Goal: Communication & Community: Answer question/provide support

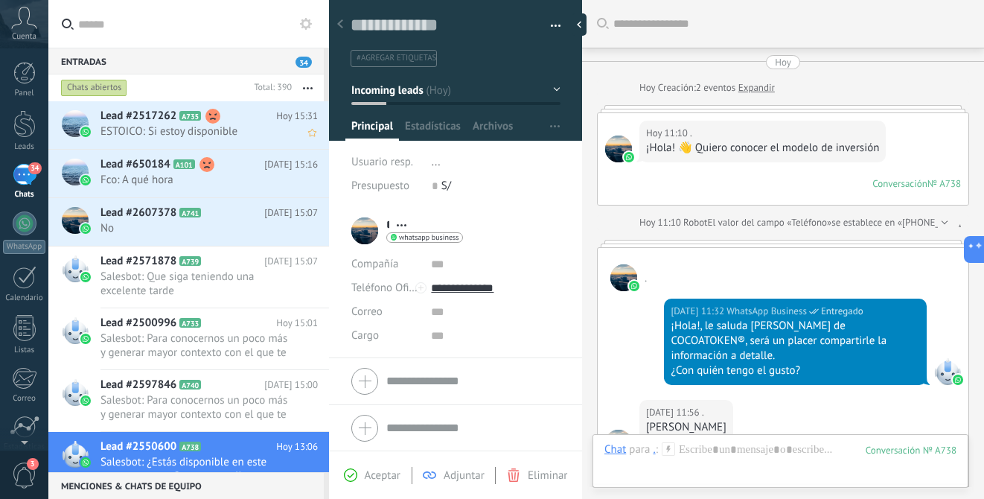
scroll to position [22, 0]
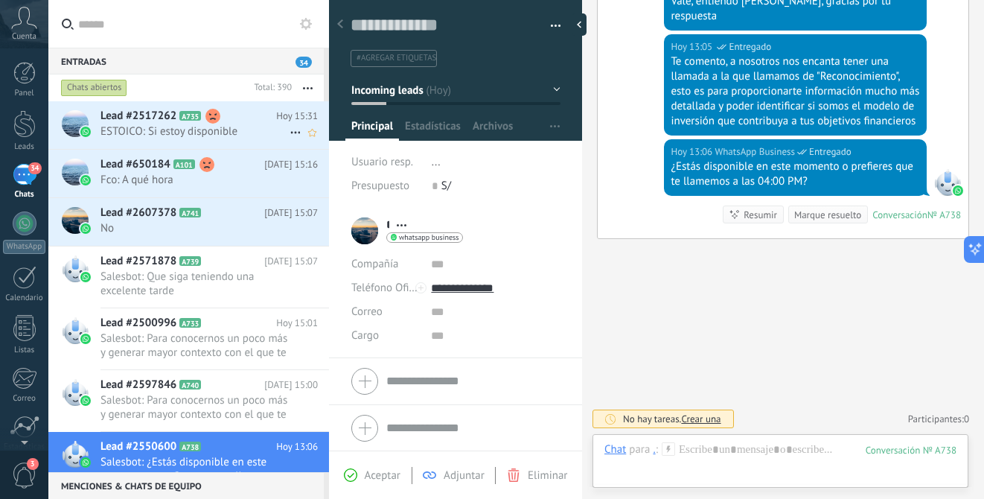
click at [223, 121] on h2 "Lead #2517262 A735" at bounding box center [188, 116] width 176 height 15
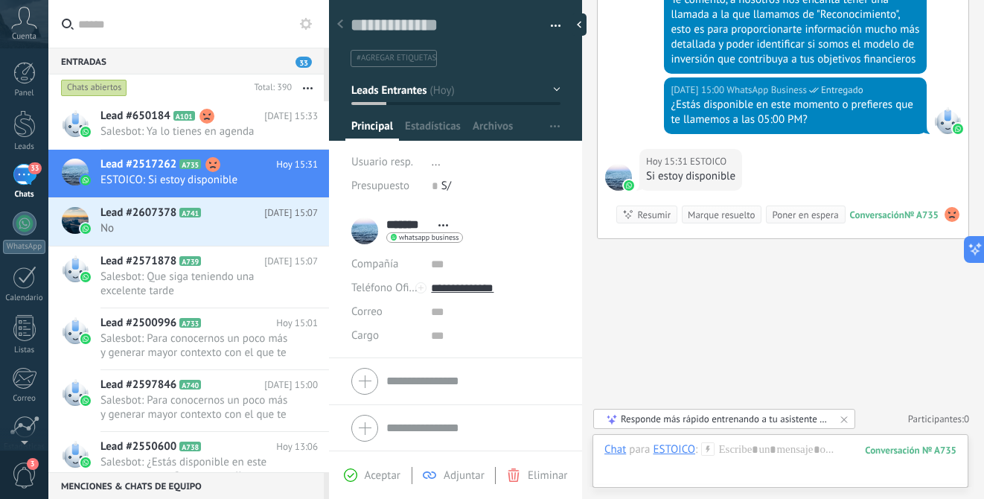
scroll to position [828, 0]
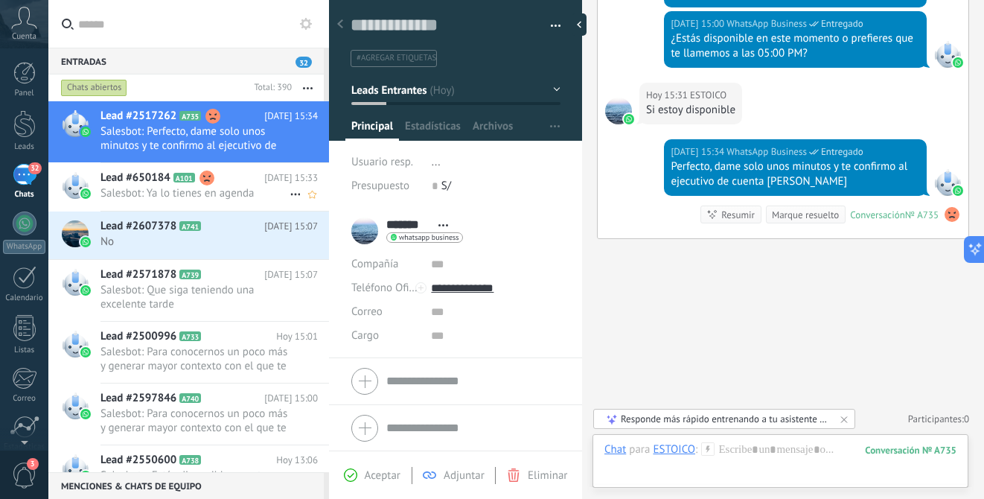
click at [246, 189] on span "Salesbot: Ya lo tienes en agenda" at bounding box center [194, 193] width 189 height 14
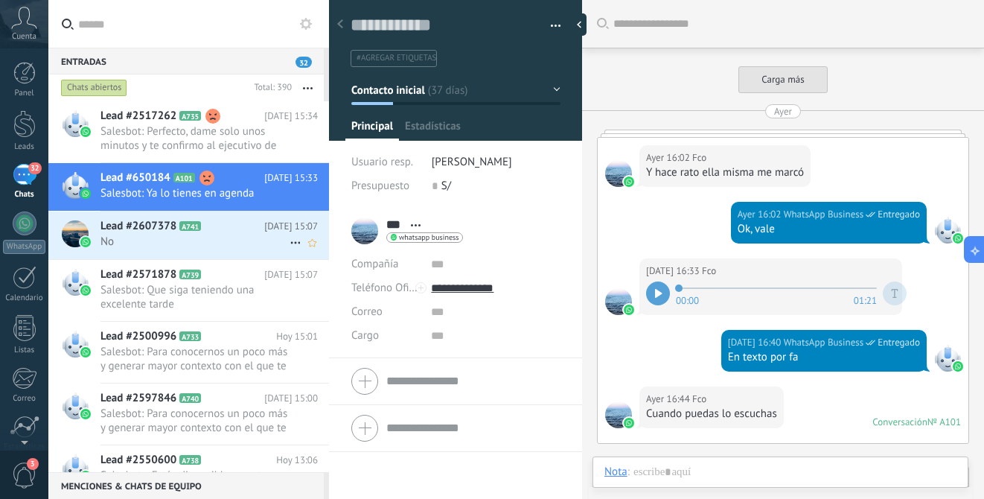
click at [233, 238] on span "No" at bounding box center [194, 241] width 189 height 14
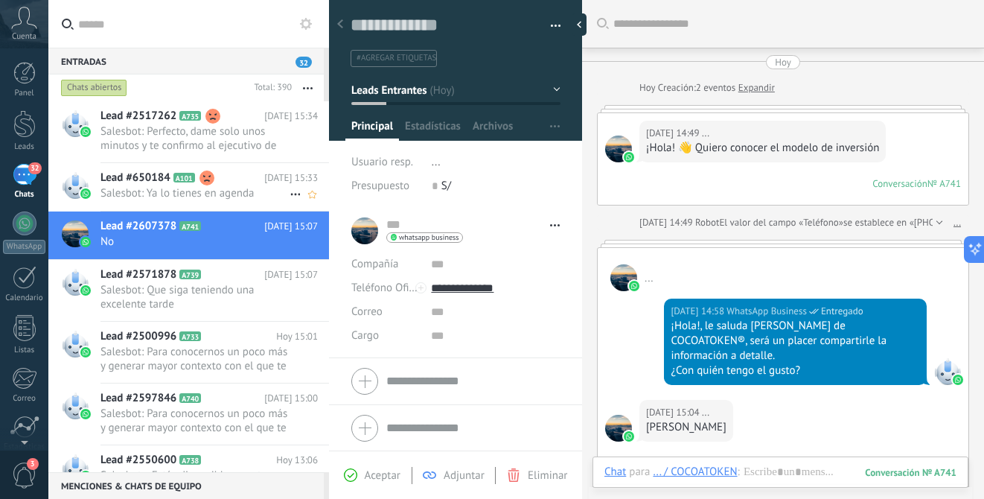
click at [244, 184] on h2 "Lead #650184 A101" at bounding box center [182, 177] width 164 height 15
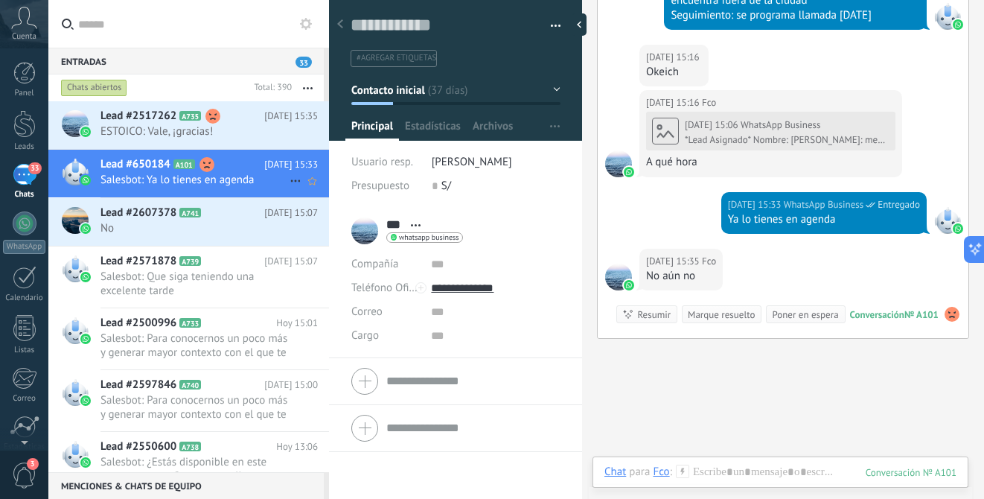
scroll to position [1275, 0]
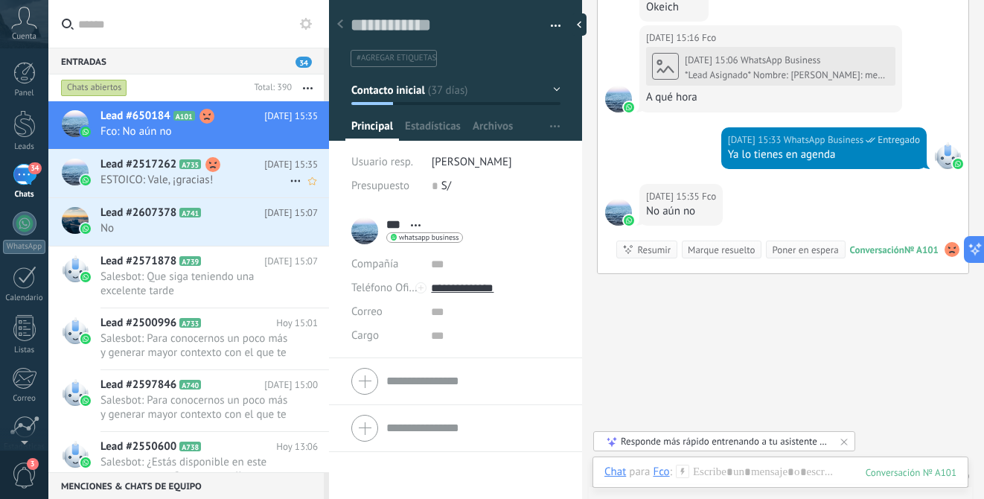
click at [231, 174] on span "ESTOICO: Vale, ¡gracias!" at bounding box center [194, 180] width 189 height 14
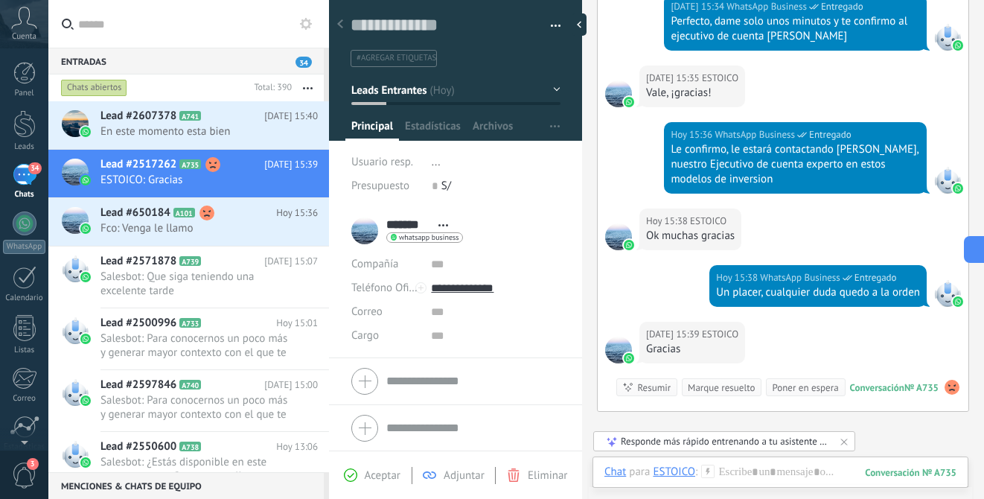
scroll to position [1045, 0]
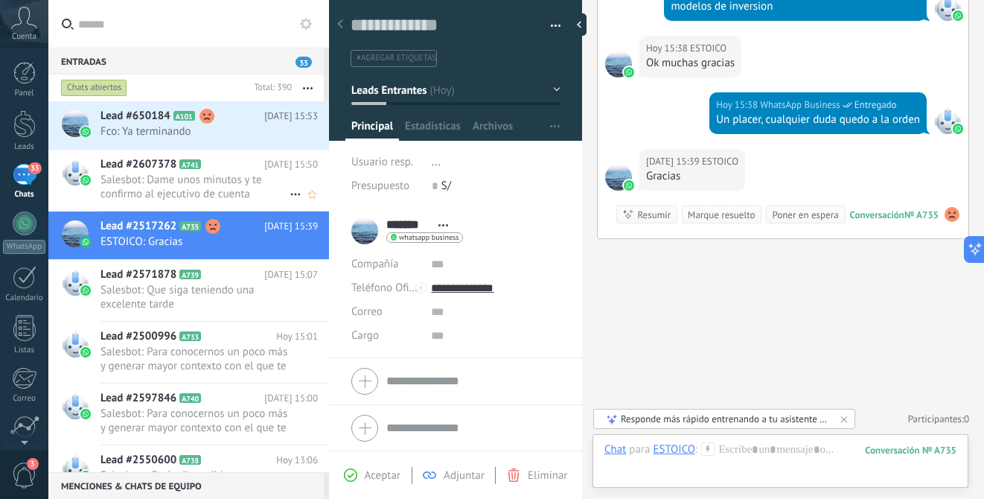
click at [237, 182] on span "Salesbot: Dame unos minutos y te confirmo al ejecutivo de cuenta [PERSON_NAME]" at bounding box center [194, 187] width 189 height 28
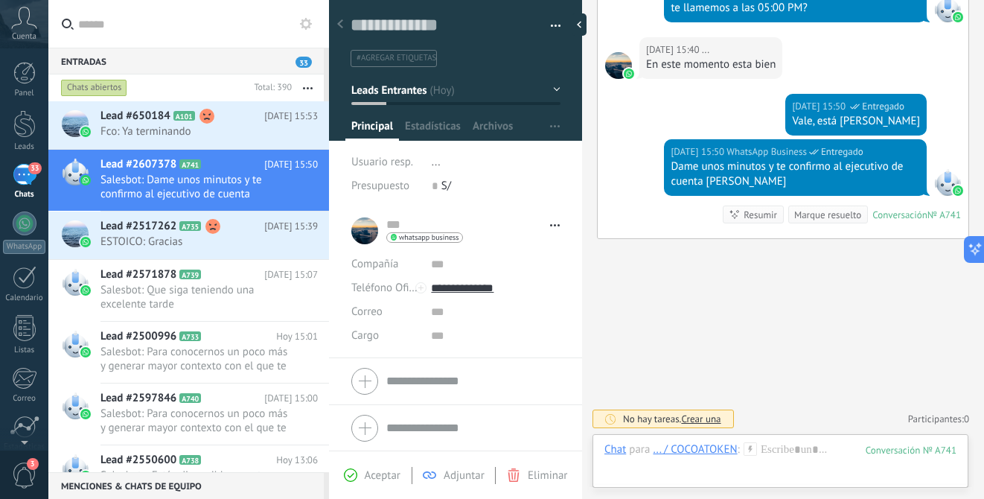
scroll to position [821, 0]
click at [217, 241] on span "ESTOICO: Gracias" at bounding box center [194, 241] width 189 height 14
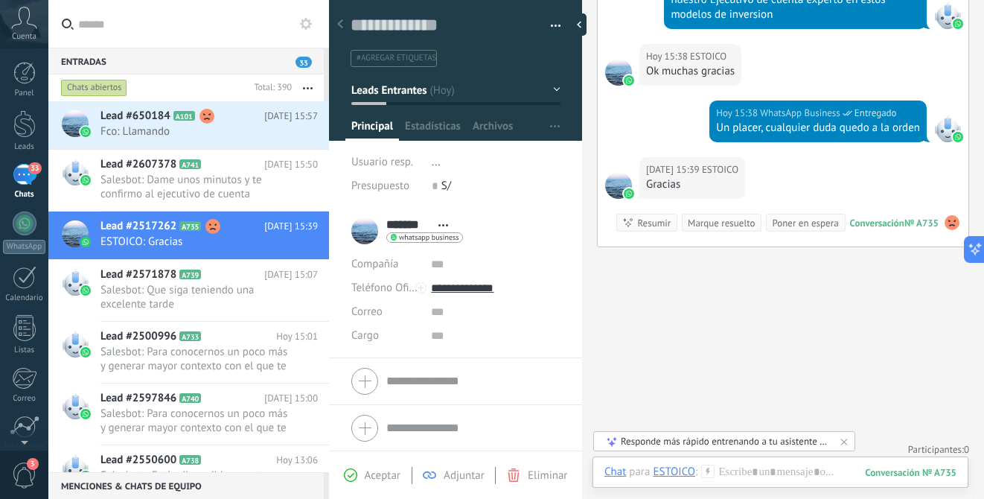
scroll to position [770, 0]
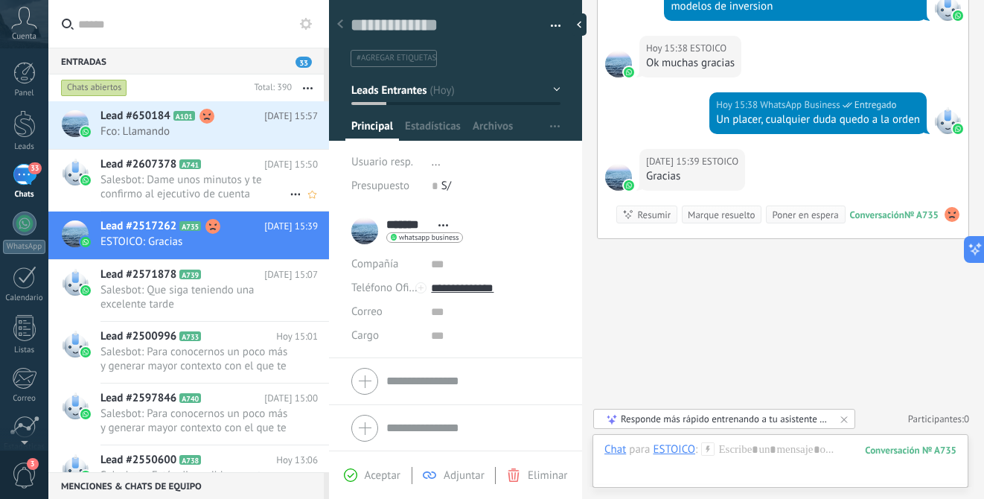
click at [249, 185] on span "Salesbot: Dame unos minutos y te confirmo al ejecutivo de cuenta [PERSON_NAME]" at bounding box center [194, 187] width 189 height 28
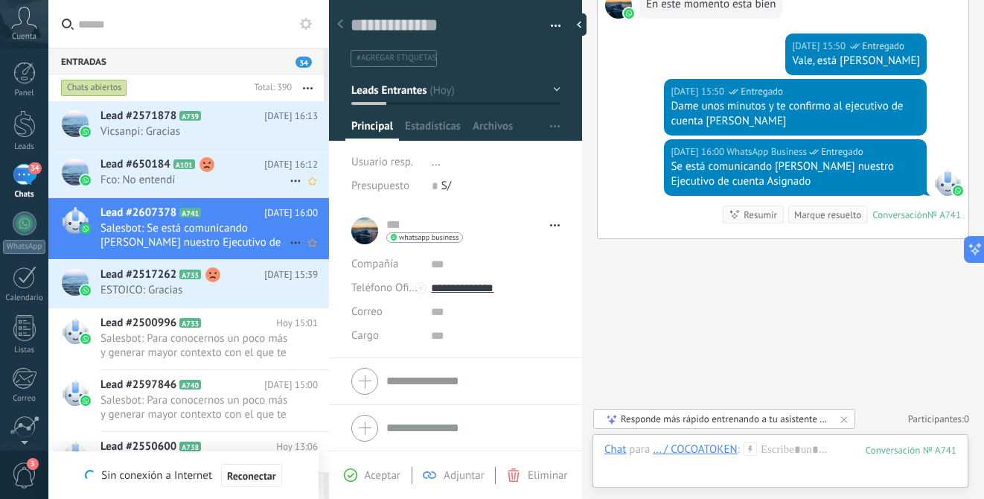
scroll to position [881, 0]
click at [280, 284] on span "ESTOICO: Gracias" at bounding box center [194, 290] width 189 height 14
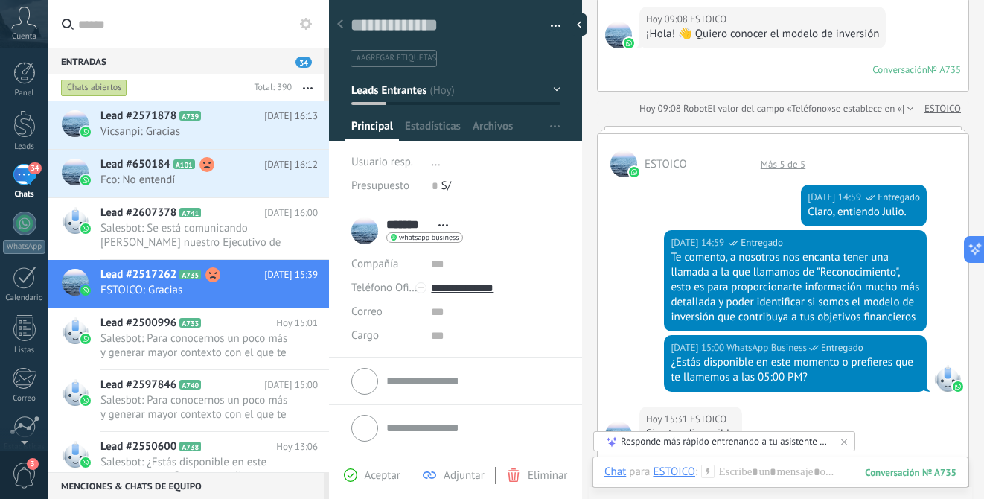
scroll to position [116, 0]
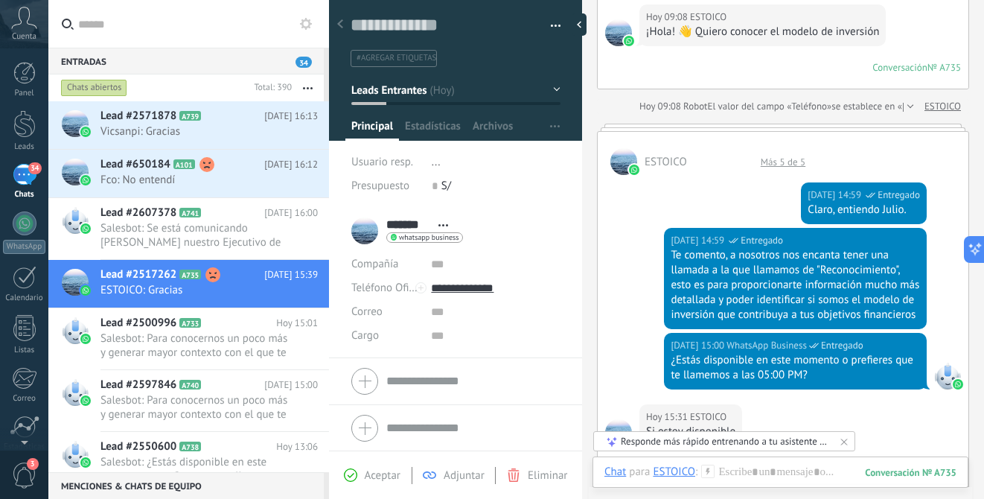
click at [821, 127] on div at bounding box center [783, 127] width 372 height 7
click at [834, 129] on div at bounding box center [783, 127] width 372 height 7
click at [906, 109] on div at bounding box center [908, 106] width 10 height 15
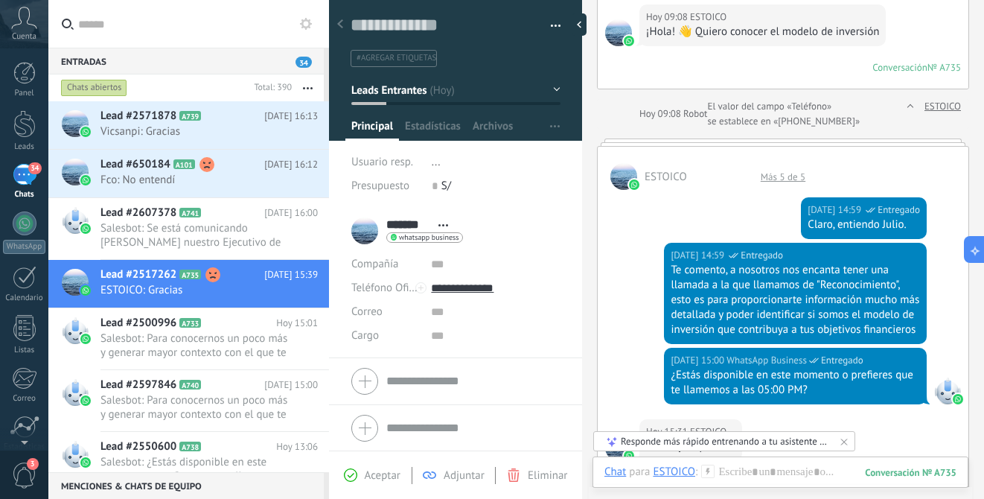
click at [906, 109] on div at bounding box center [908, 114] width 10 height 30
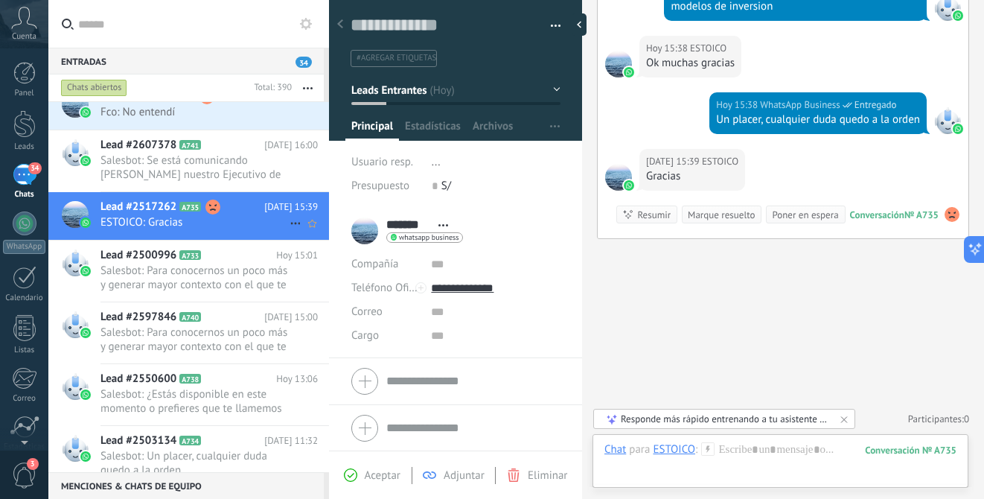
scroll to position [78, 0]
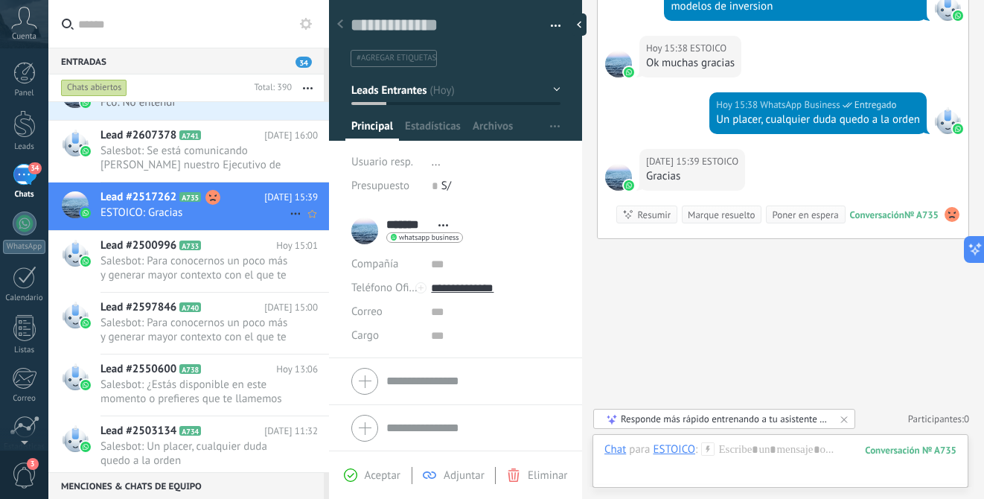
click at [243, 265] on span "Salesbot: Para conocernos un poco más y generar mayor contexto con el que te pu…" at bounding box center [194, 268] width 189 height 28
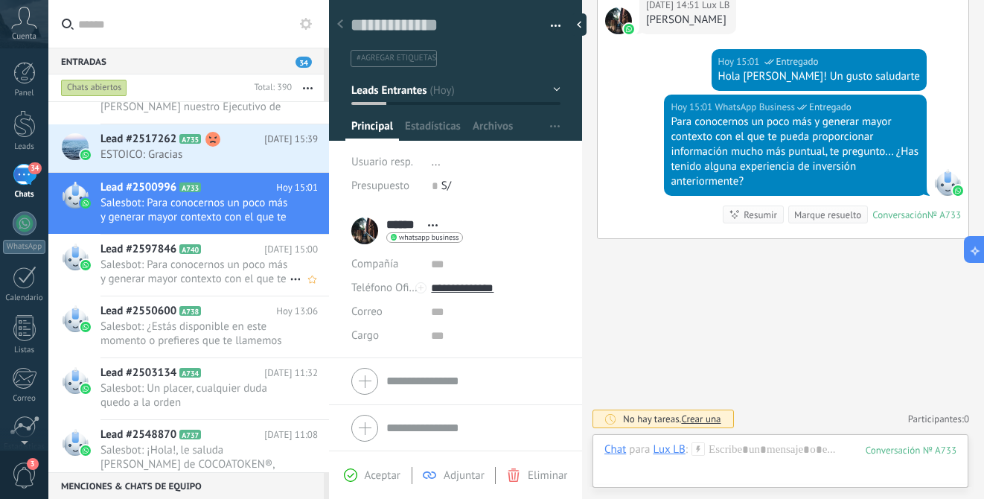
scroll to position [179, 0]
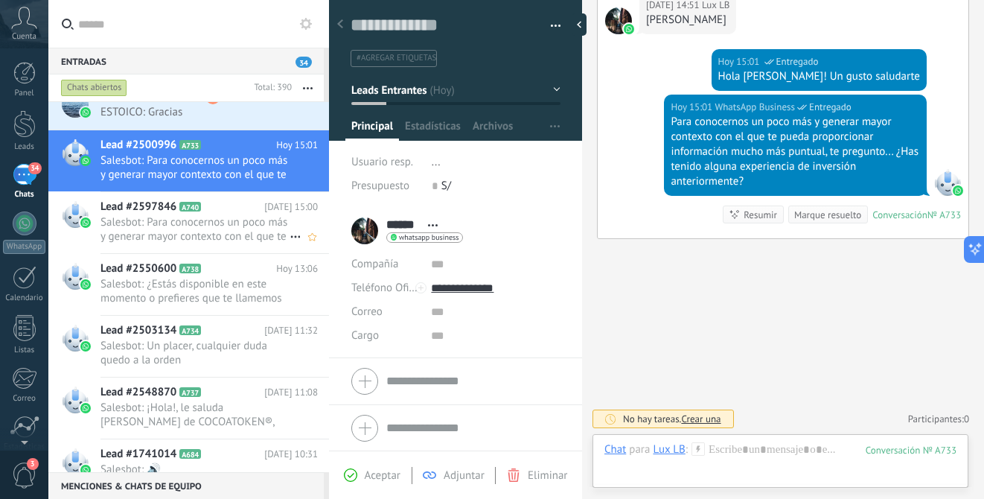
click at [257, 223] on span "Salesbot: Para conocernos un poco más y generar mayor contexto con el que te pu…" at bounding box center [194, 229] width 189 height 28
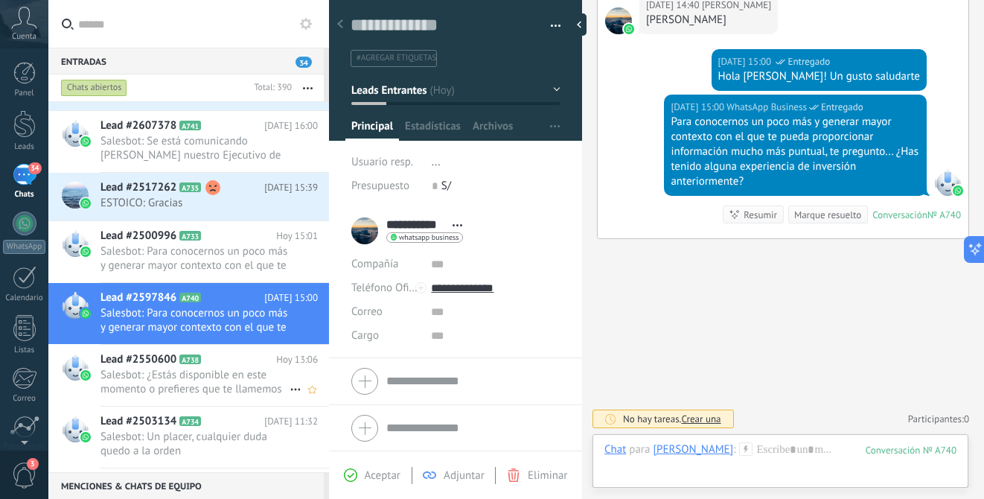
scroll to position [197, 0]
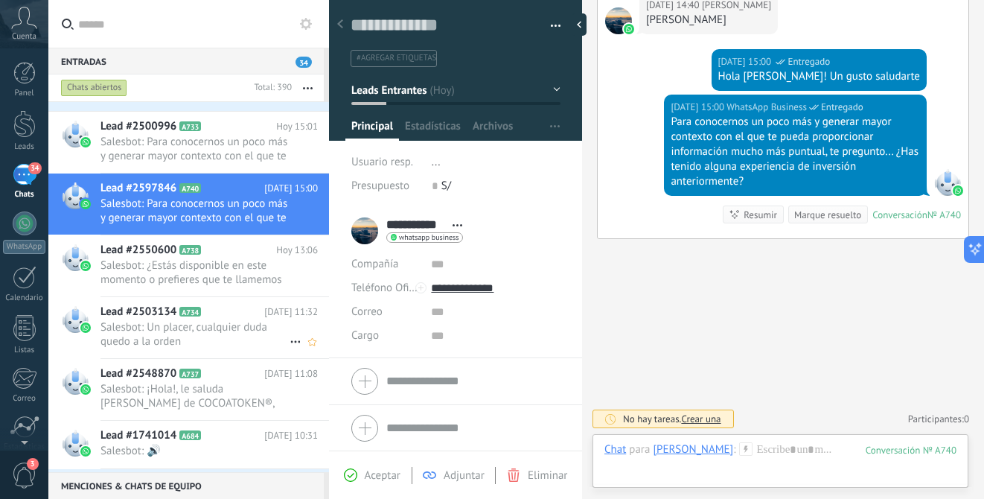
click at [244, 343] on span "Salesbot: Un placer, cualquier duda quedo a la orden" at bounding box center [194, 334] width 189 height 28
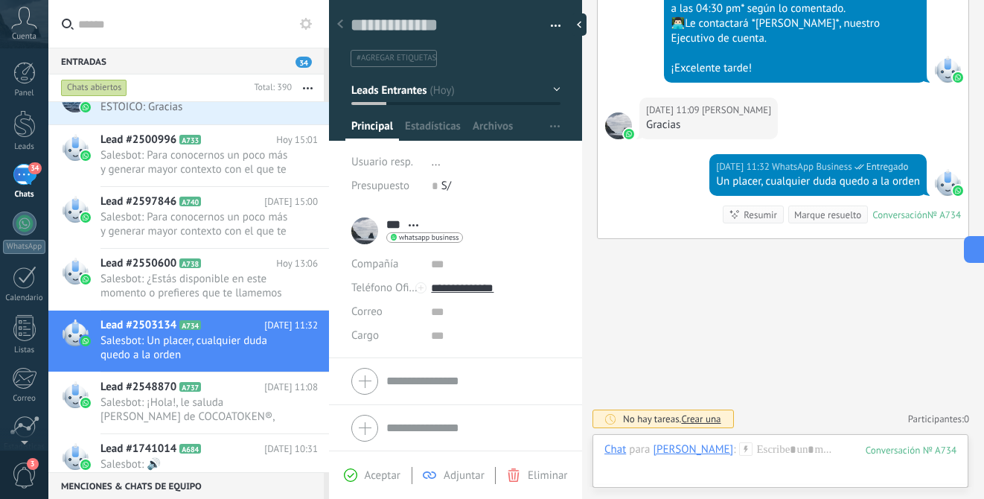
scroll to position [403, 0]
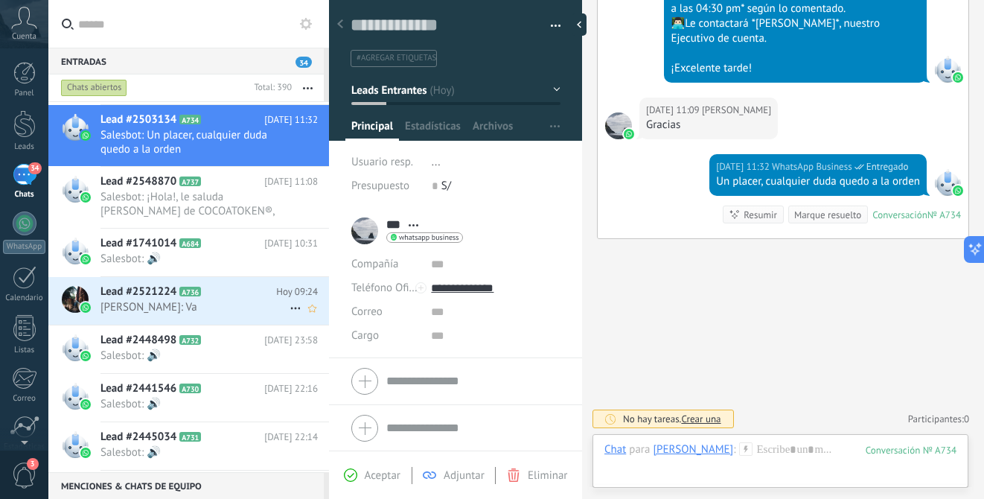
click at [225, 296] on h2 "Lead #2521224 A736" at bounding box center [188, 291] width 176 height 15
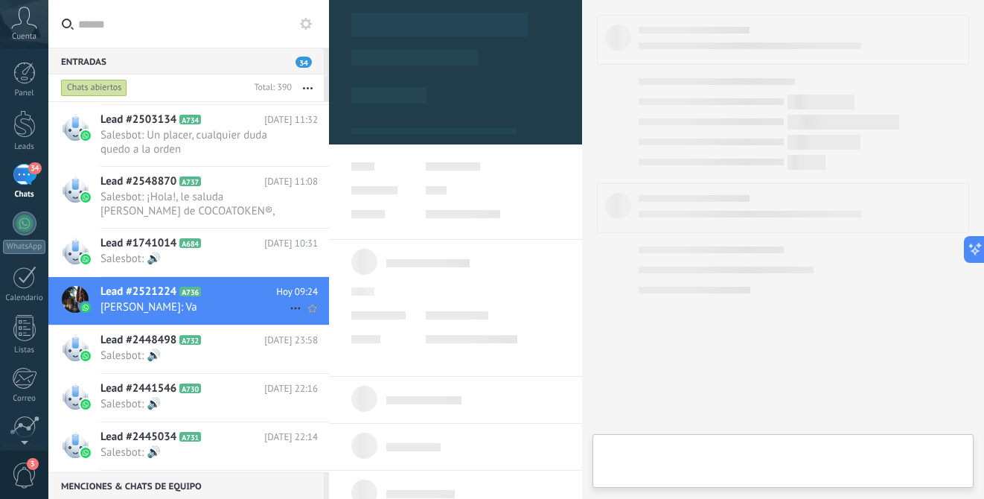
type textarea "**********"
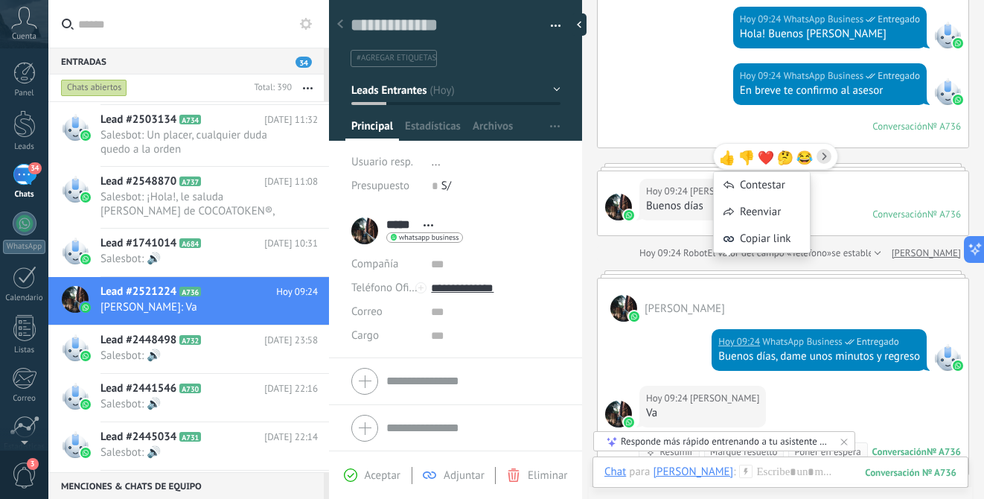
scroll to position [147, 0]
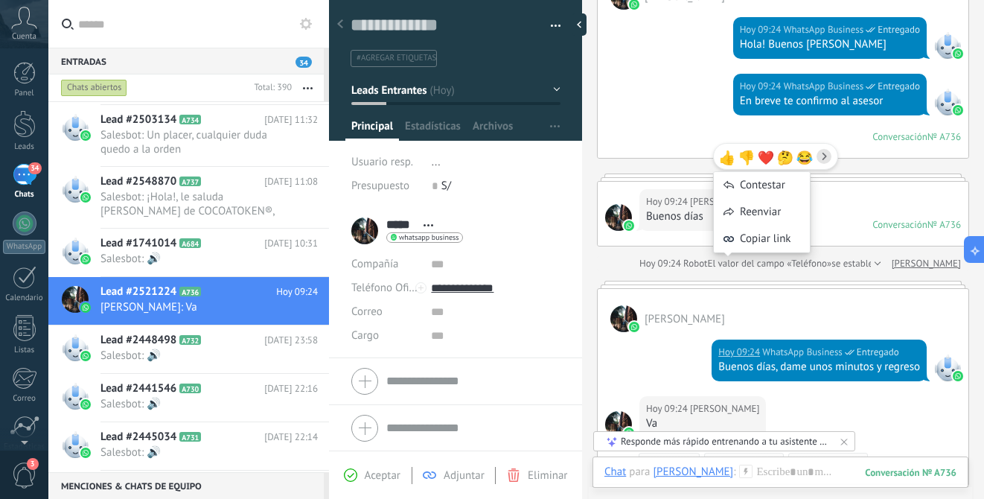
click at [865, 275] on div "[DATE] [DATE] Creación: 2 eventos Expandir [PERSON_NAME][DATE] 09:24 WhatsApp B…" at bounding box center [783, 196] width 372 height 577
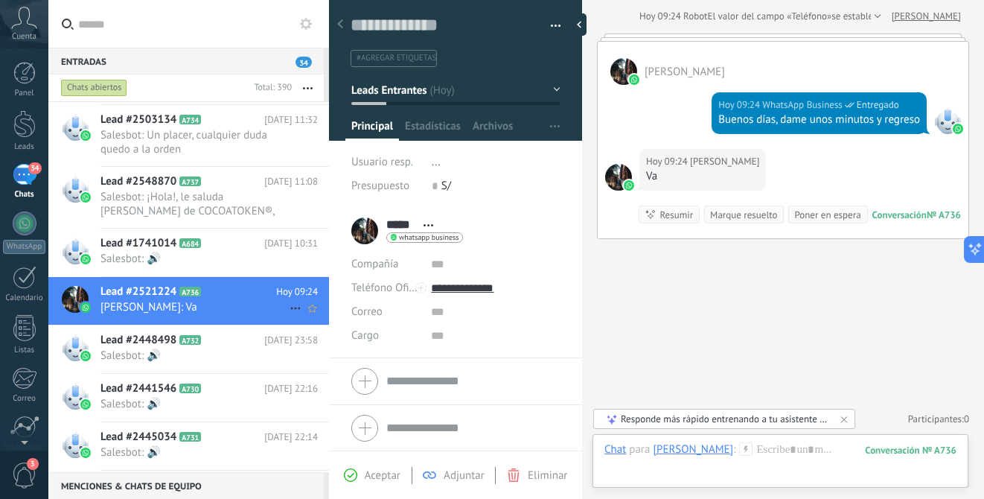
scroll to position [0, 0]
